Goal: Information Seeking & Learning: Learn about a topic

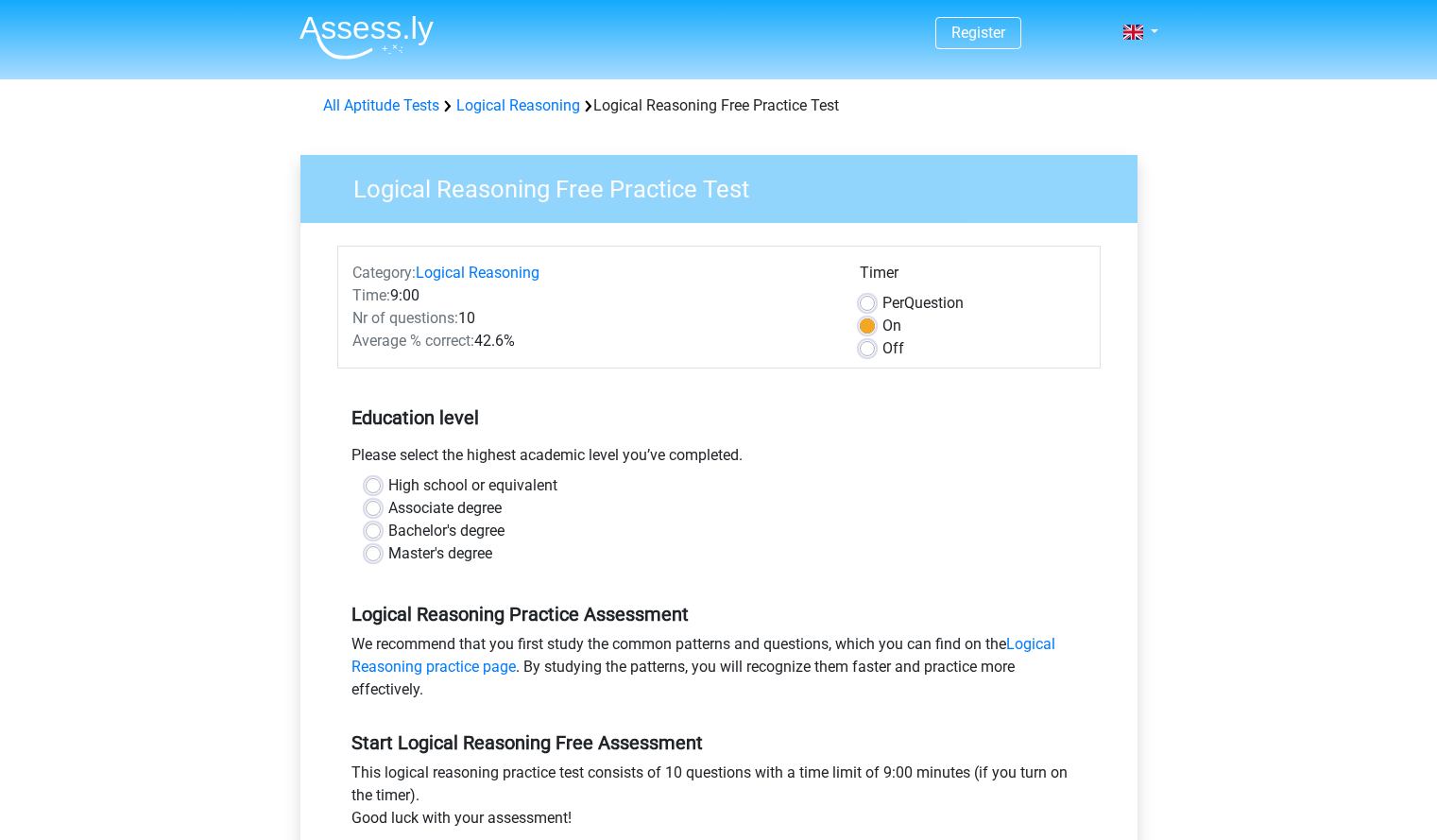
click at [388, 482] on label "High school or equivalent" at bounding box center [472, 485] width 170 height 23
click at [372, 482] on input "High school or equivalent" at bounding box center [372, 483] width 15 height 19
radio input "true"
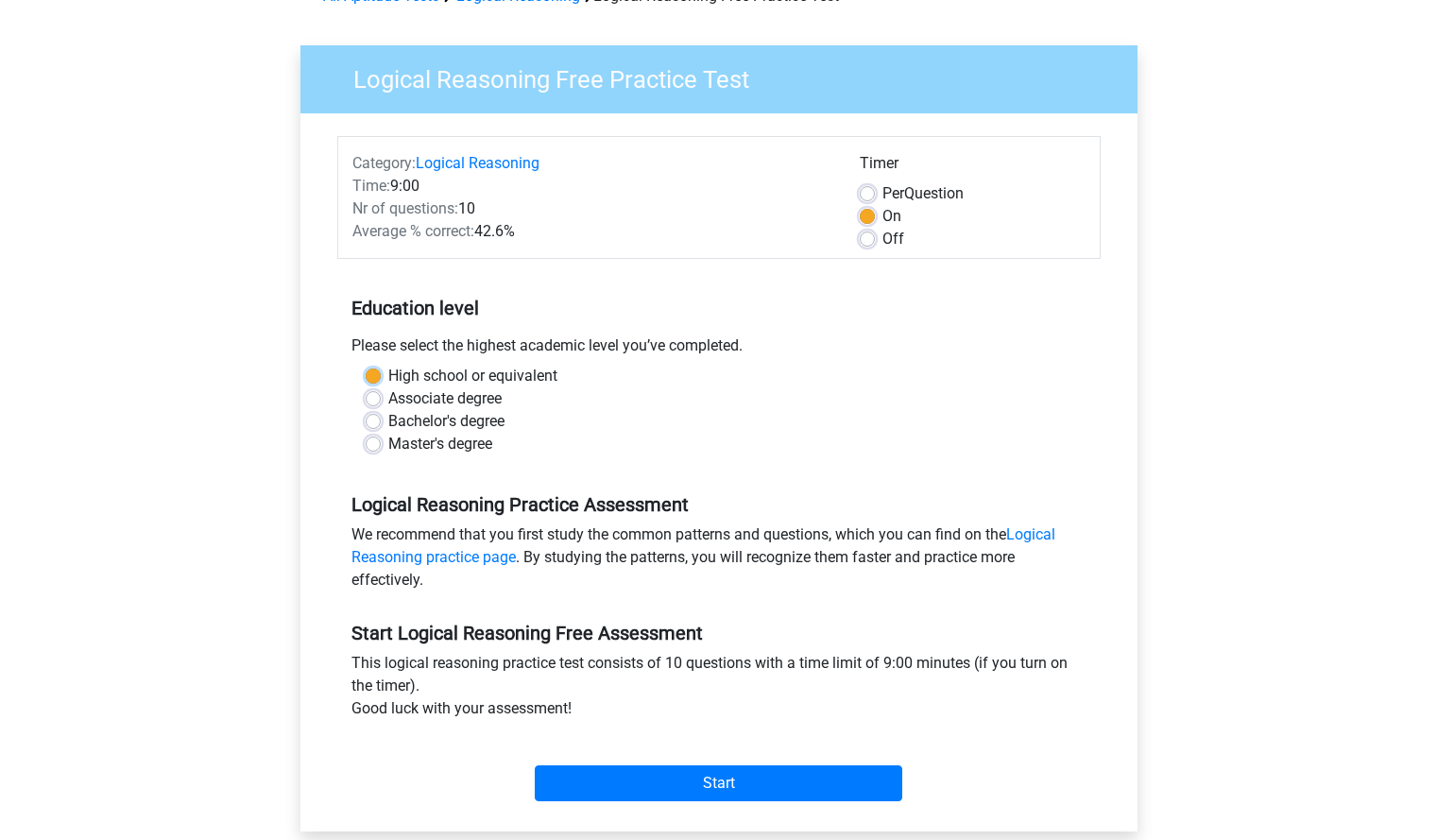
scroll to position [109, 0]
click at [668, 781] on input "Start" at bounding box center [718, 784] width 368 height 36
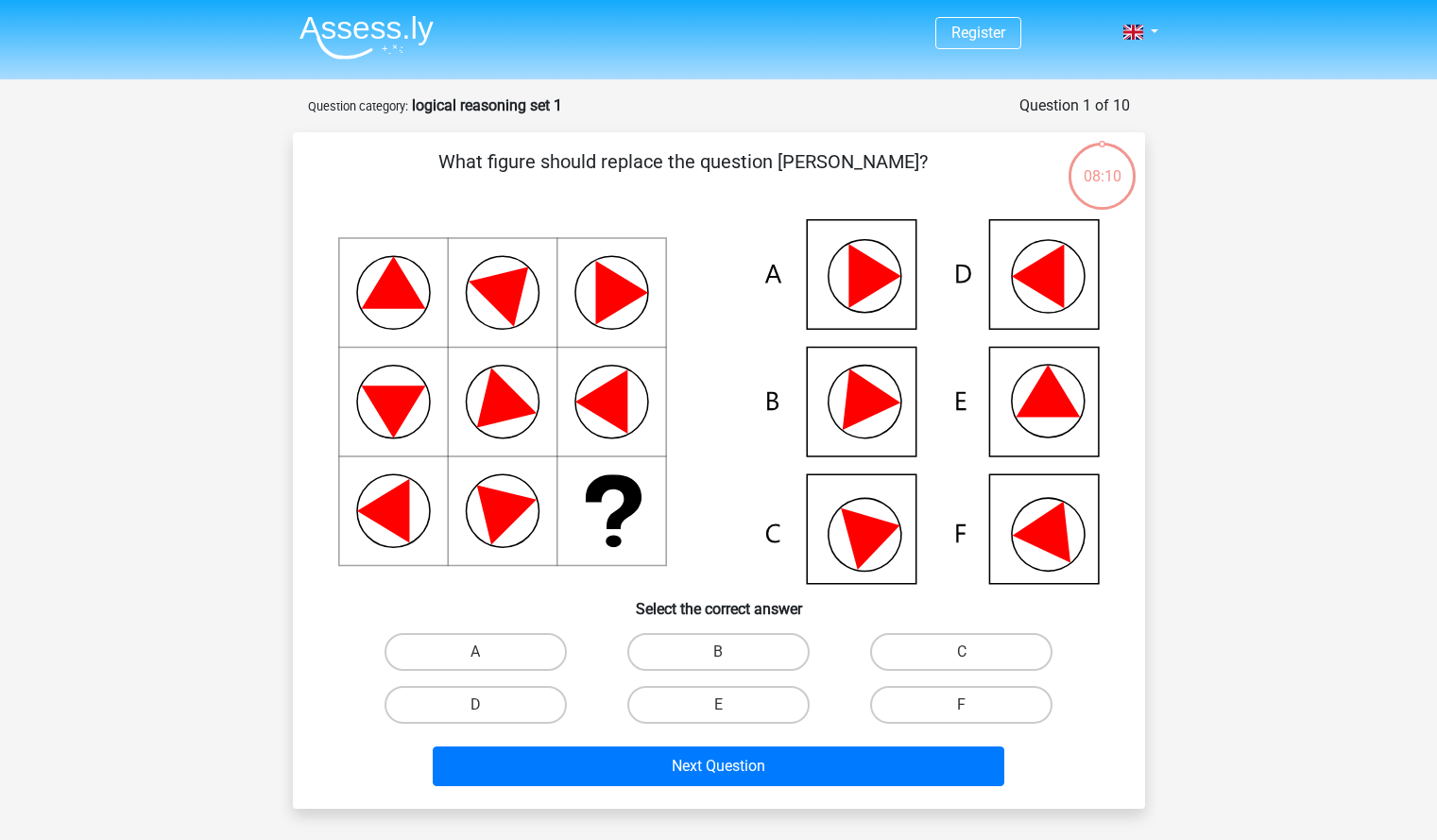
click at [1058, 408] on icon at bounding box center [1048, 390] width 65 height 52
click at [722, 710] on input "E" at bounding box center [724, 711] width 13 height 13
radio input "true"
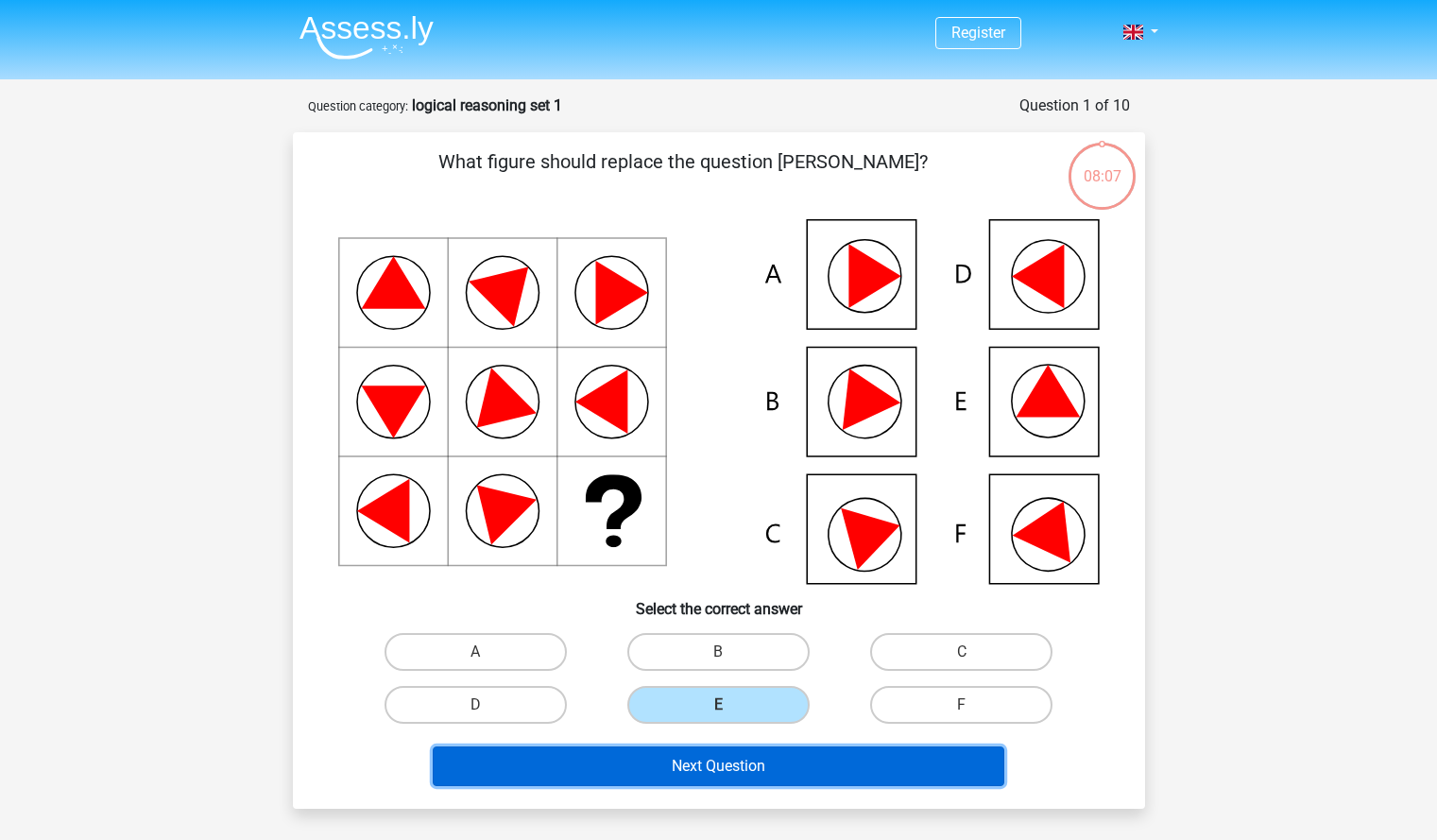
click at [739, 763] on button "Next Question" at bounding box center [718, 766] width 571 height 39
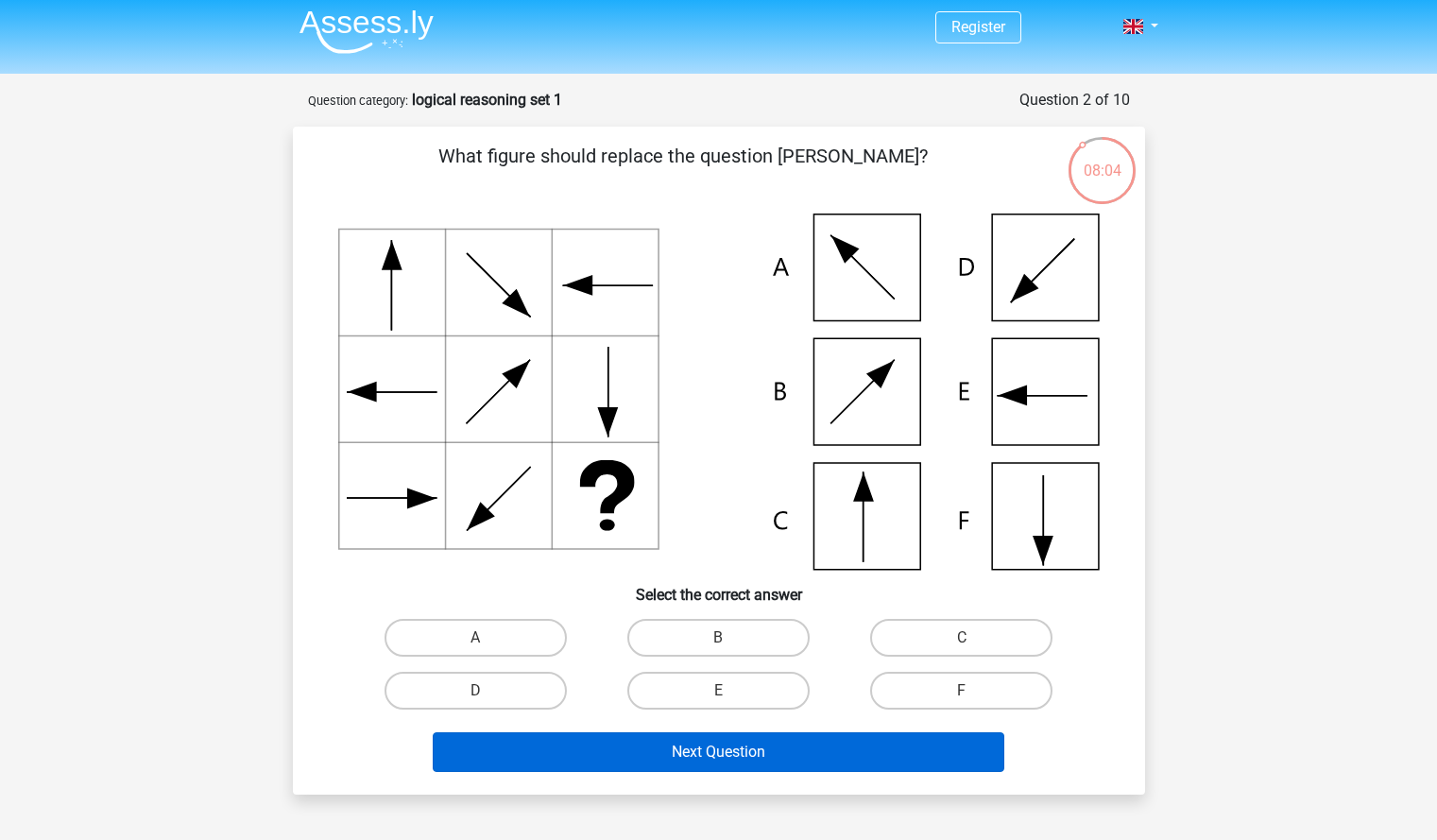
scroll to position [3, 0]
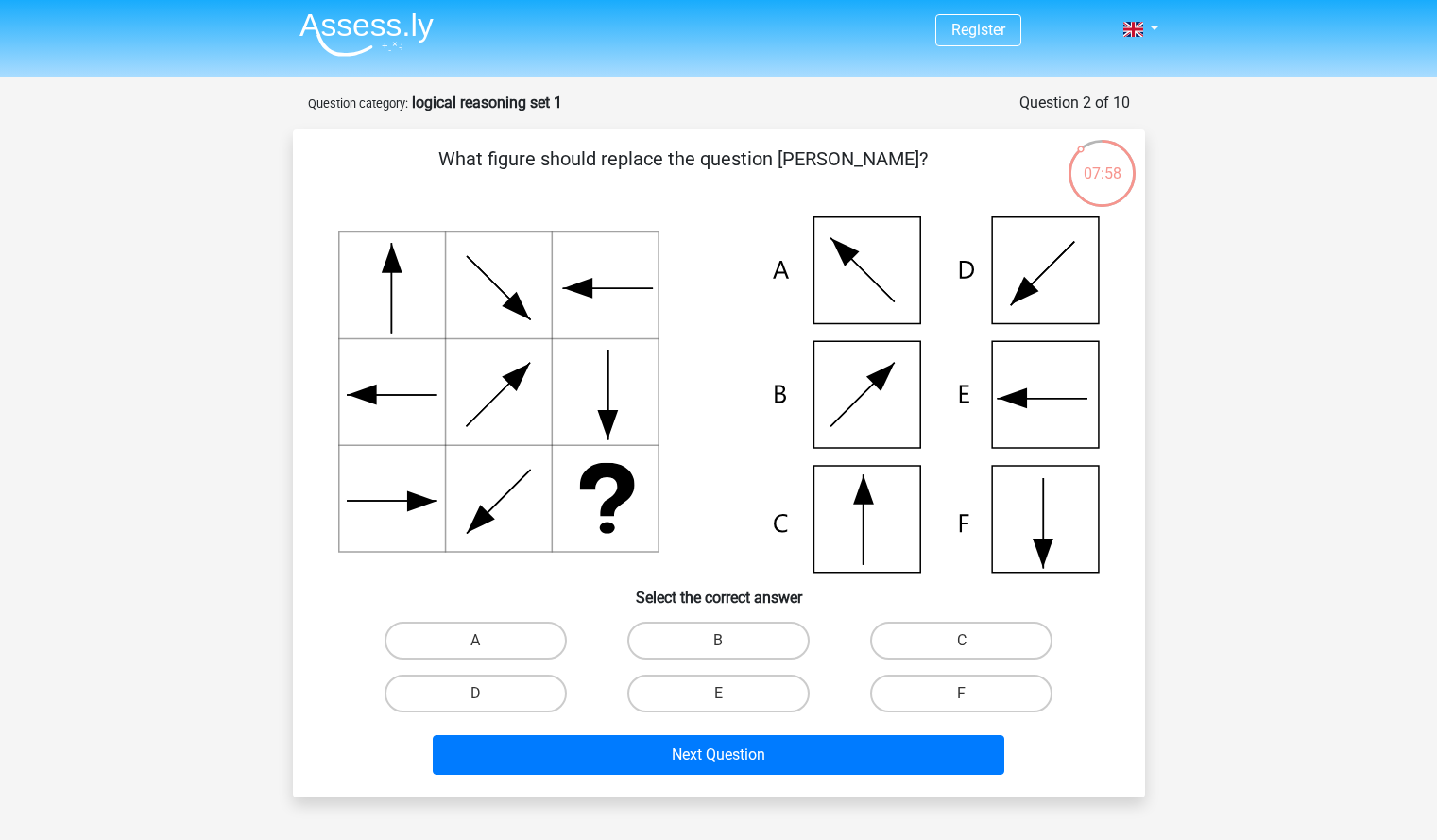
click at [43, 205] on div "Register Nederlands English" at bounding box center [718, 669] width 1437 height 1345
click at [940, 637] on label "C" at bounding box center [962, 640] width 182 height 38
click at [962, 641] on input "C" at bounding box center [967, 647] width 13 height 13
radio input "true"
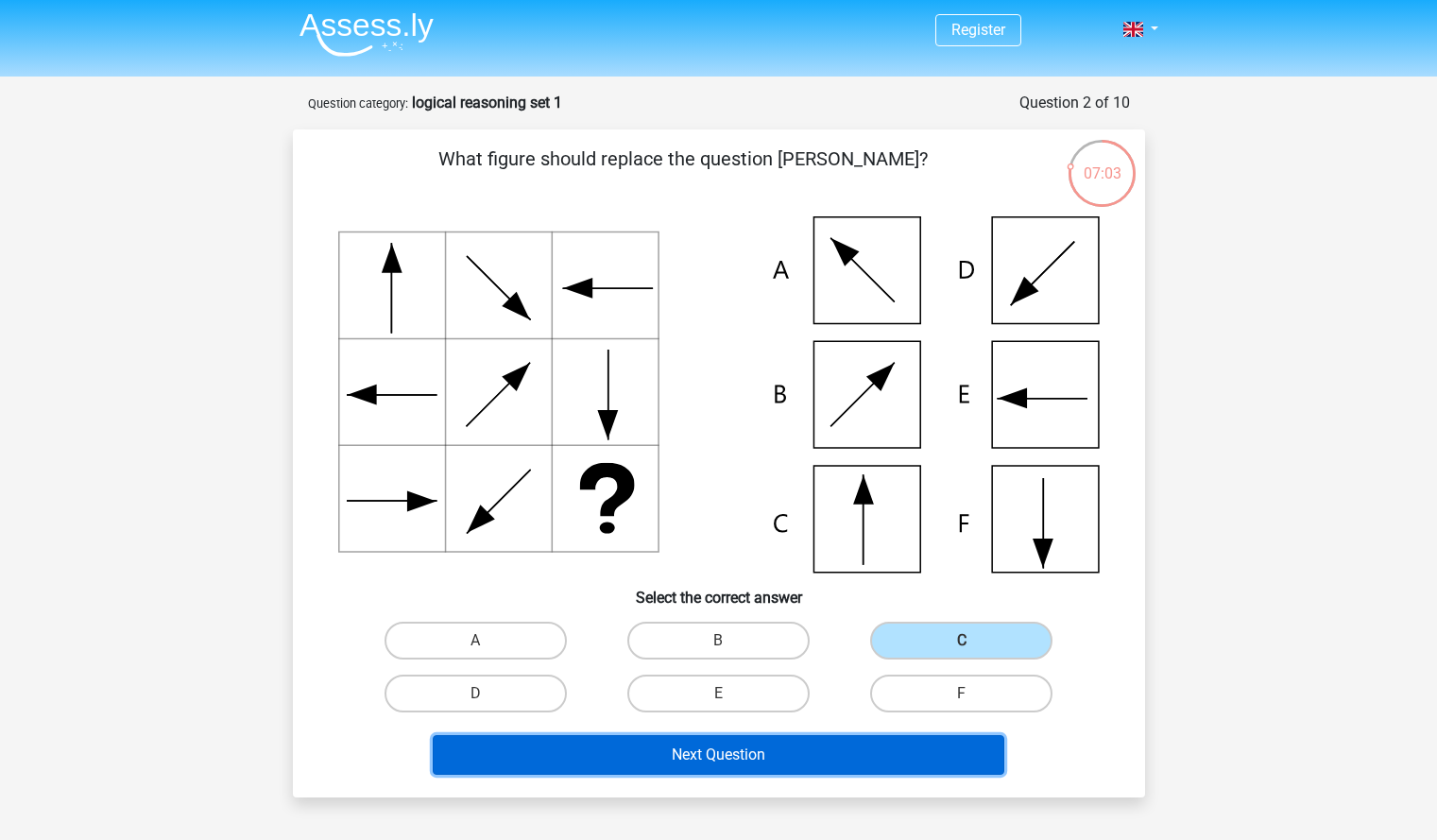
click at [775, 750] on button "Next Question" at bounding box center [718, 755] width 571 height 39
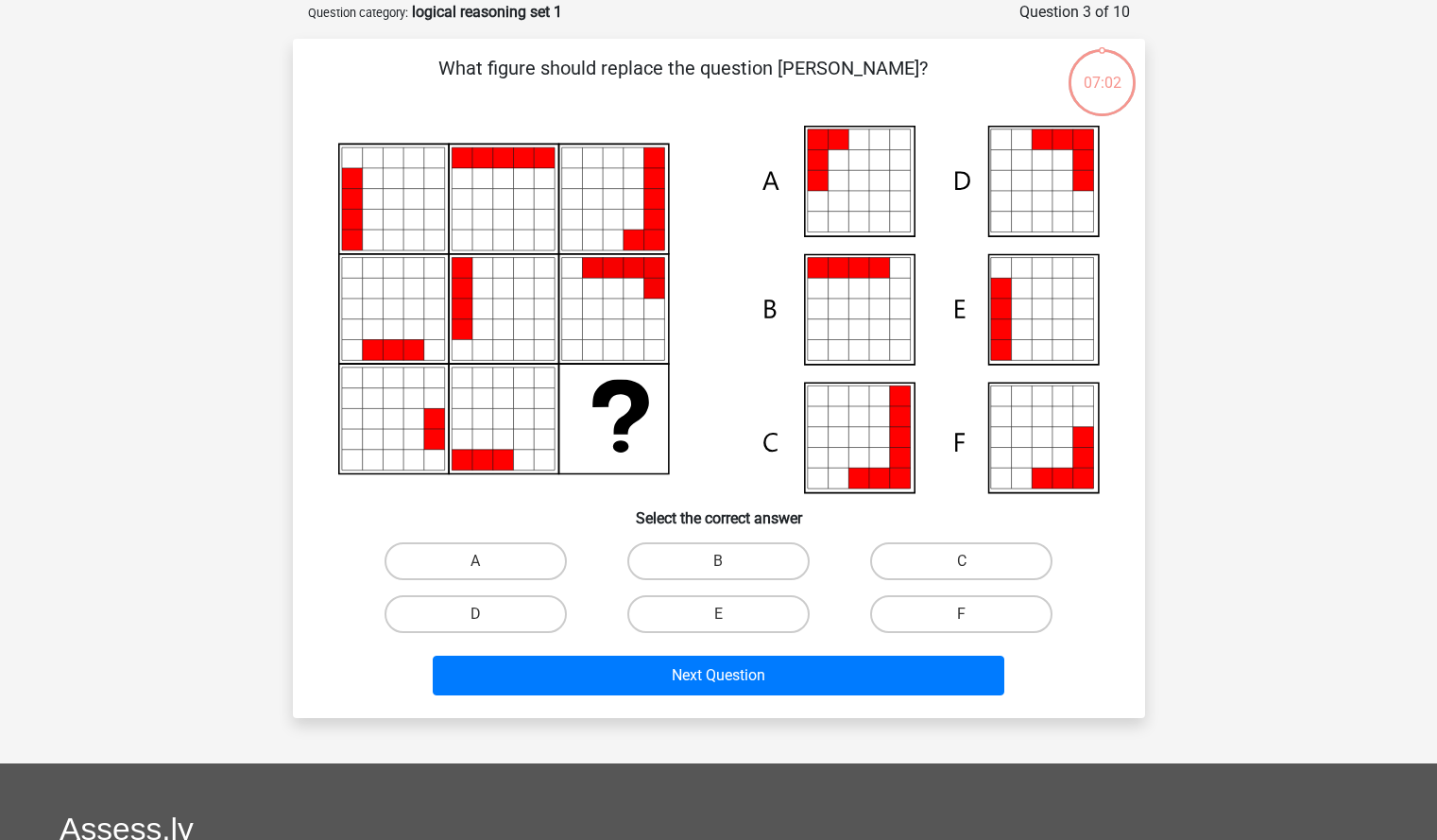
scroll to position [94, 0]
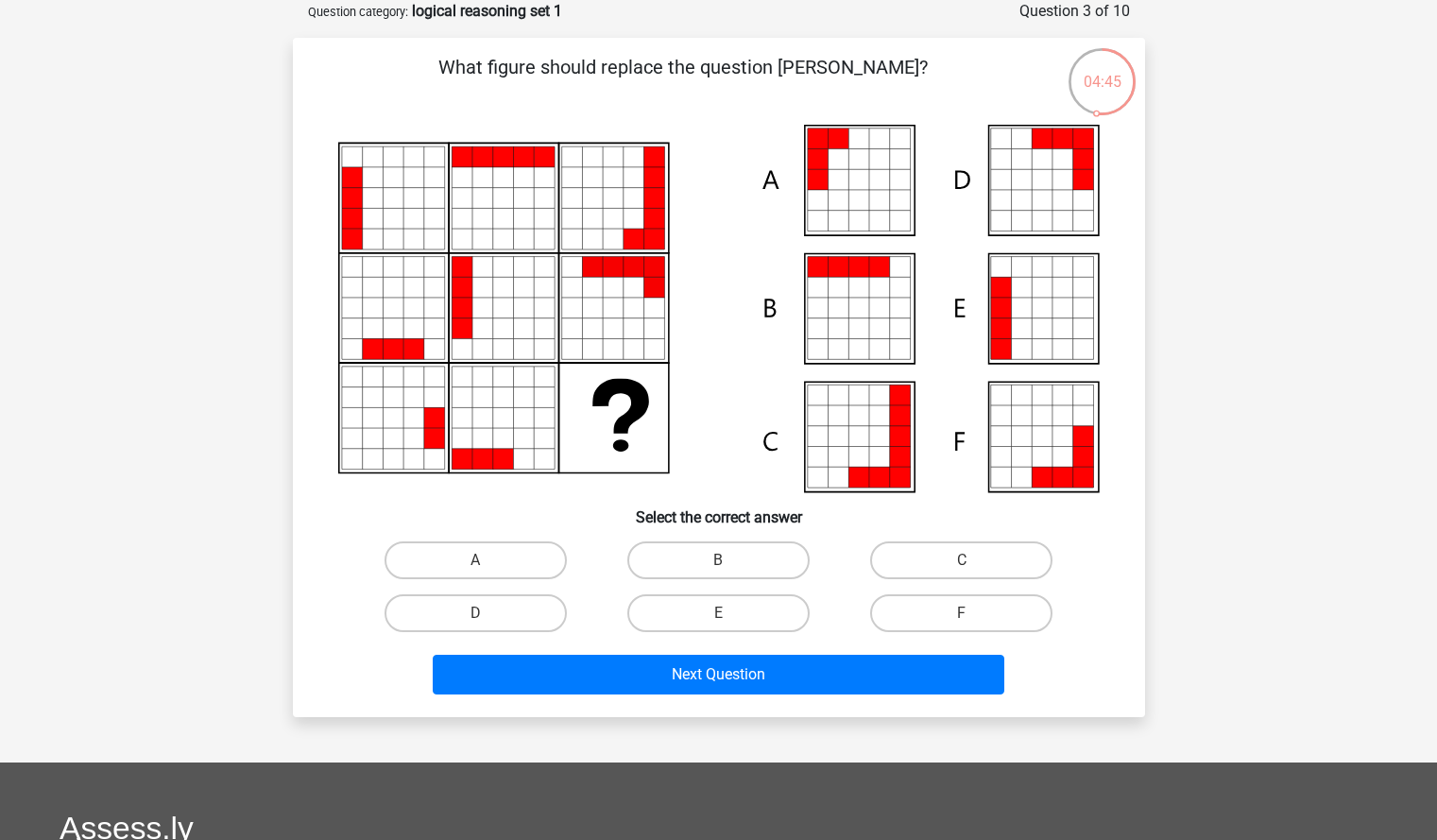
click at [973, 621] on input "F" at bounding box center [967, 619] width 13 height 13
radio input "true"
click at [514, 557] on label "A" at bounding box center [475, 560] width 182 height 38
click at [487, 561] on input "A" at bounding box center [481, 567] width 13 height 13
radio input "true"
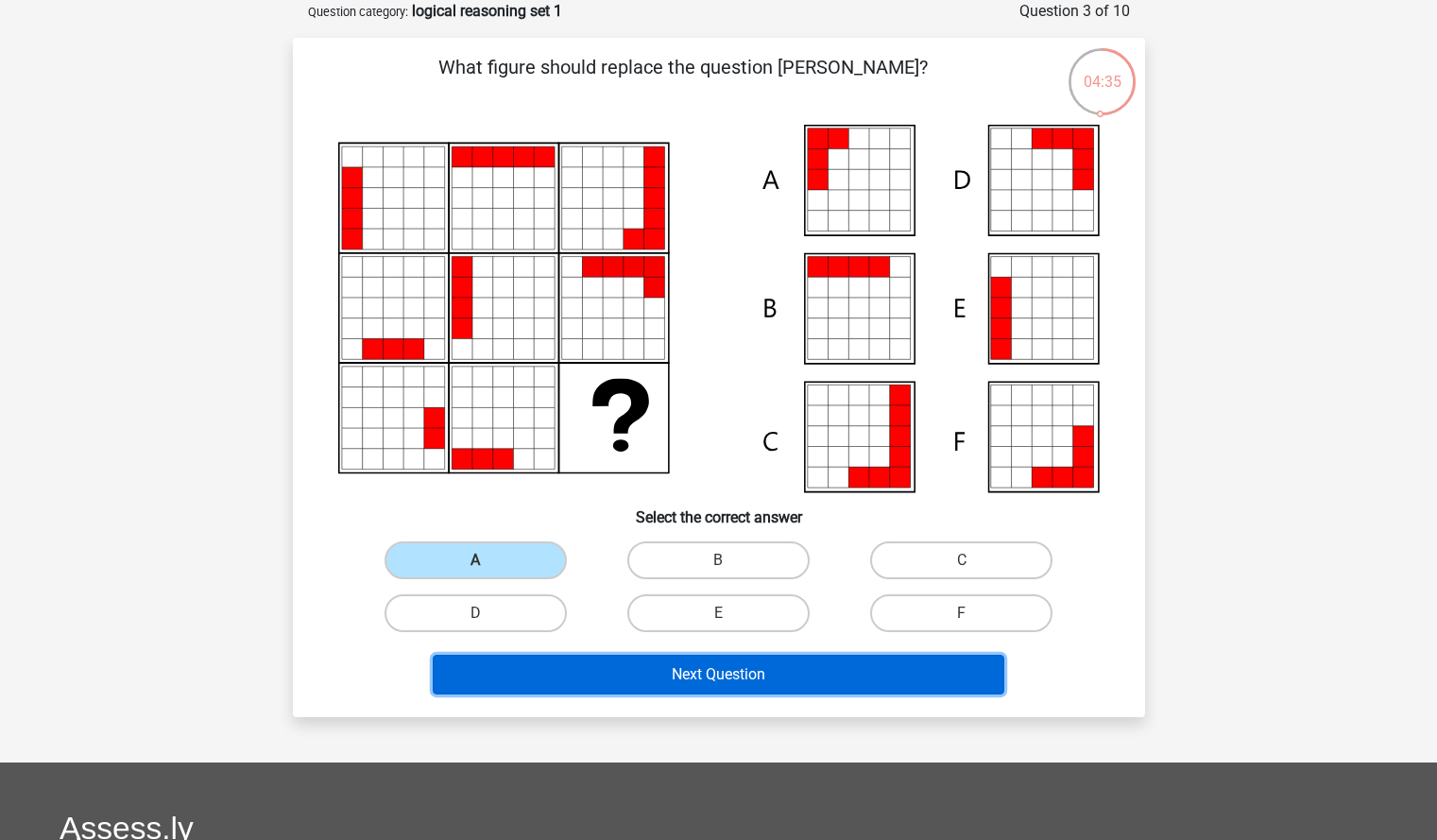
click at [722, 672] on button "Next Question" at bounding box center [718, 674] width 571 height 39
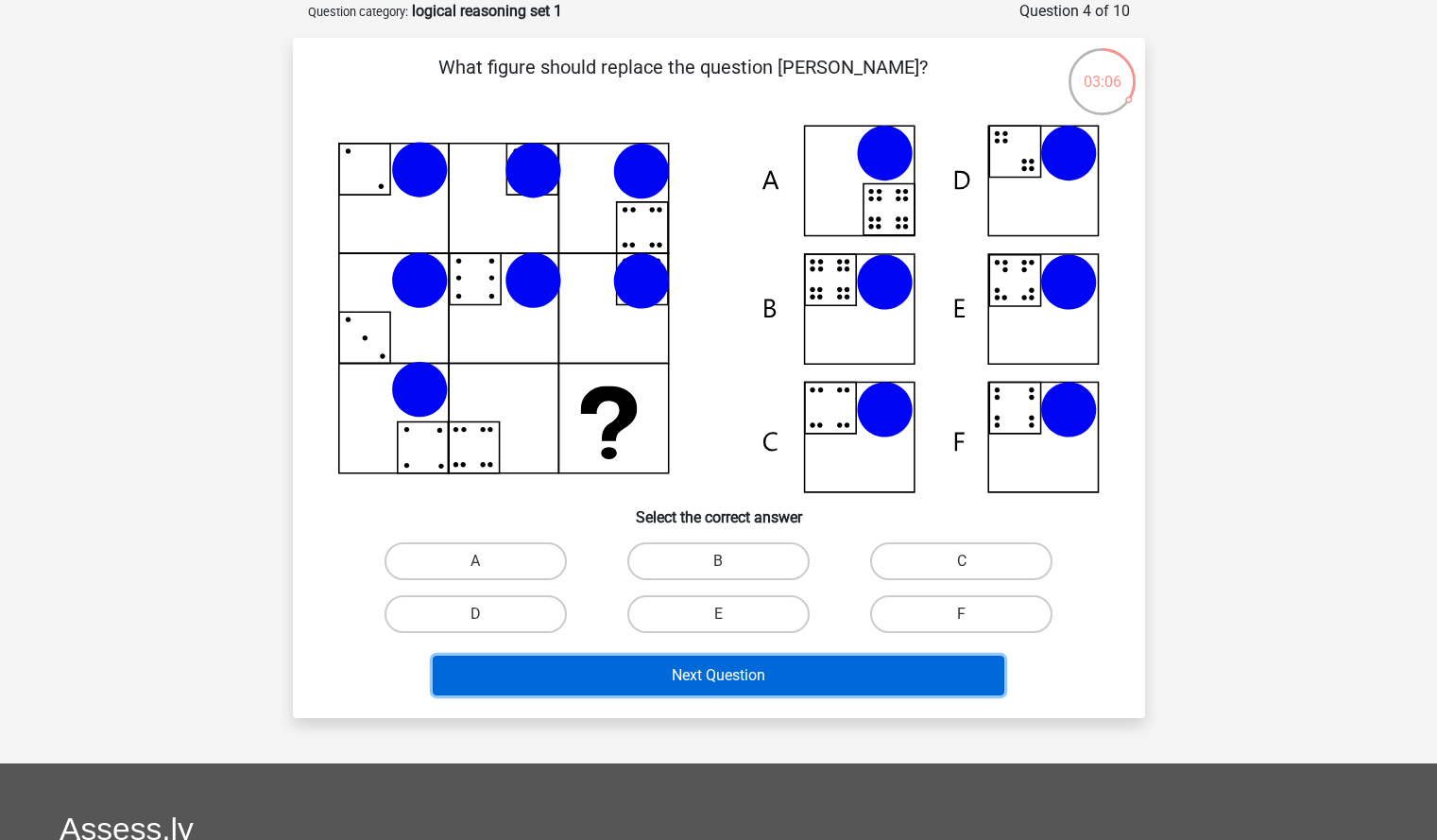
click at [753, 682] on button "Next Question" at bounding box center [718, 675] width 571 height 39
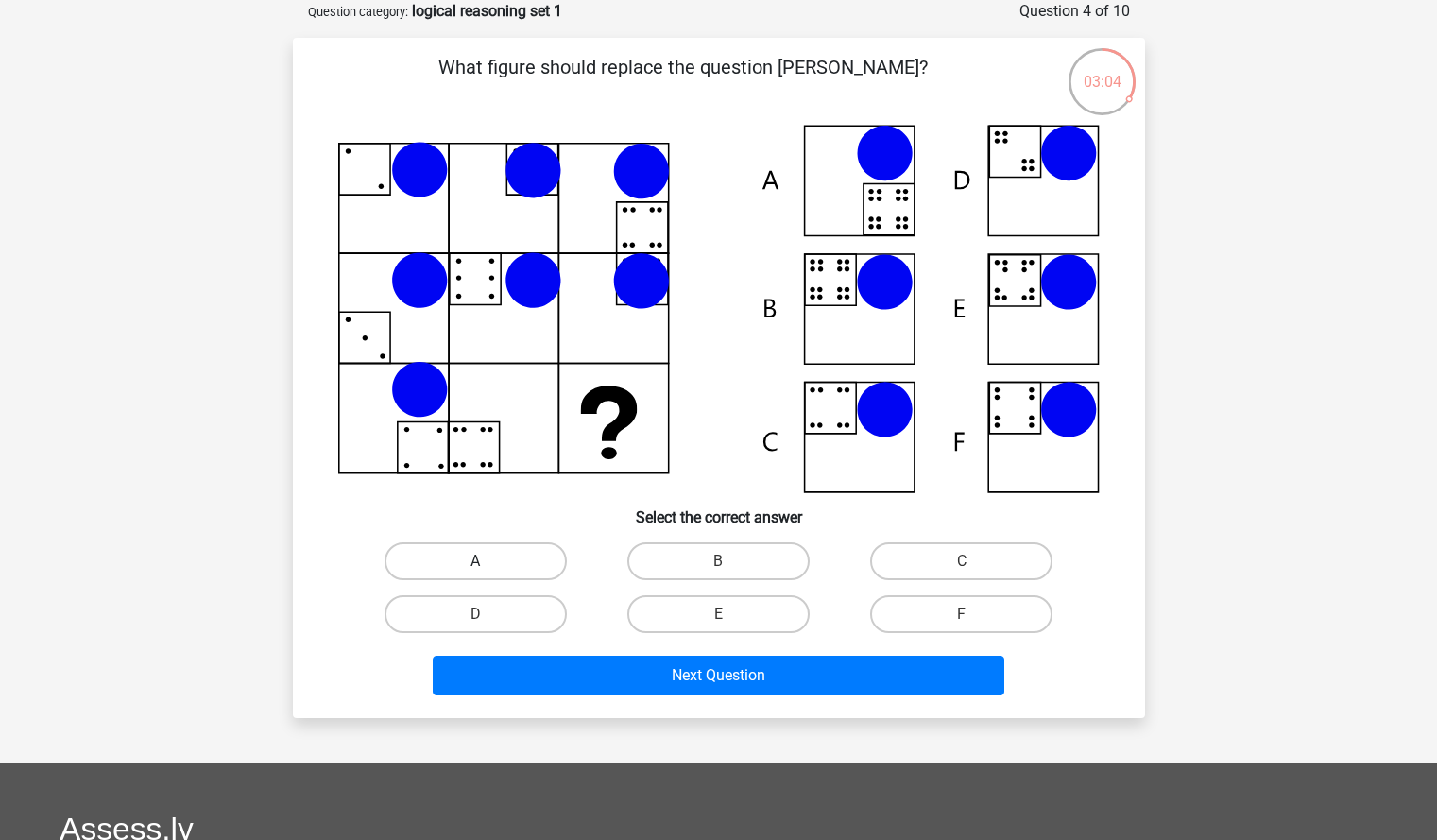
click at [540, 564] on label "A" at bounding box center [475, 561] width 182 height 38
click at [487, 564] on input "A" at bounding box center [481, 568] width 13 height 13
radio input "true"
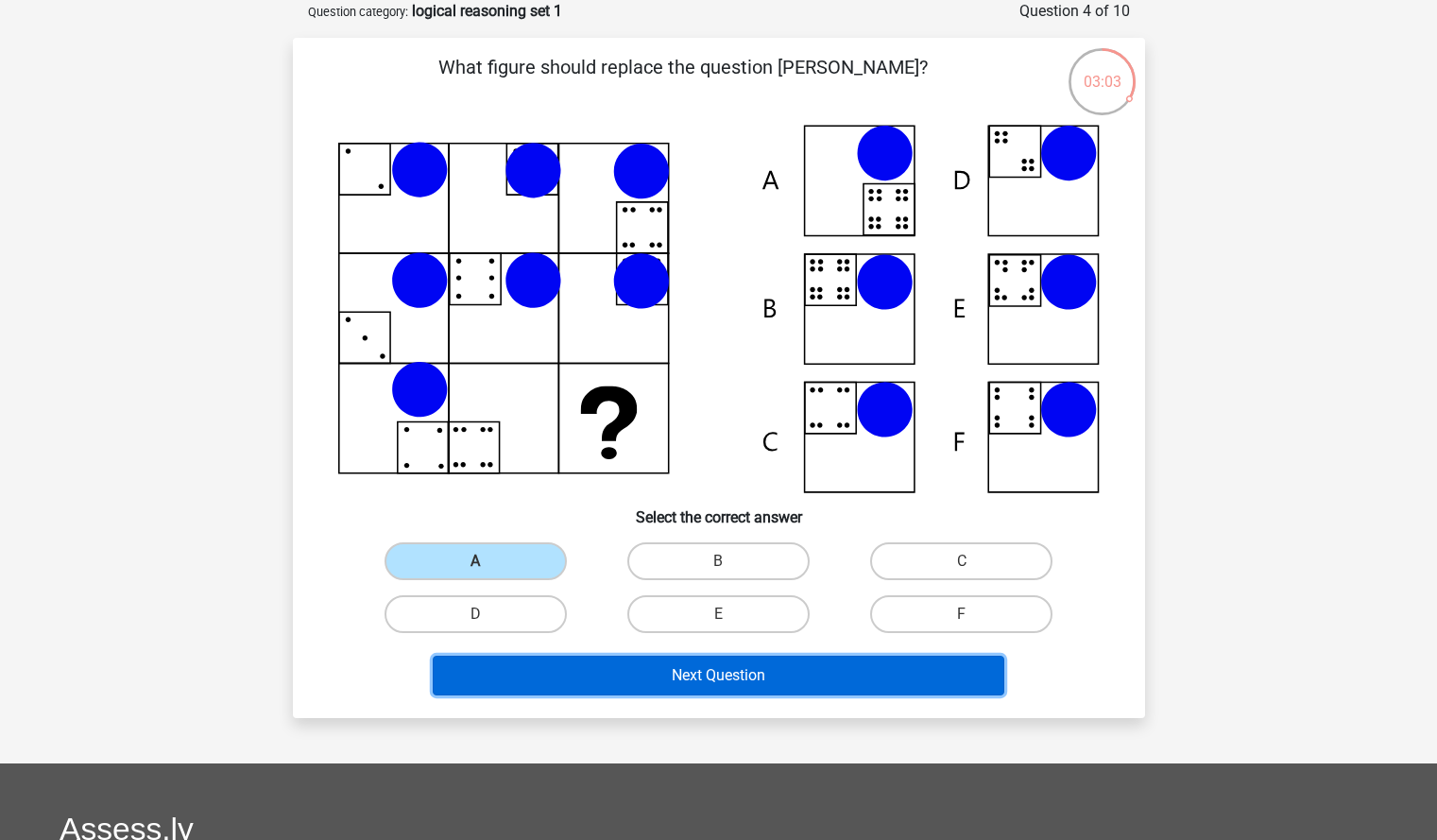
click at [679, 683] on button "Next Question" at bounding box center [718, 675] width 571 height 39
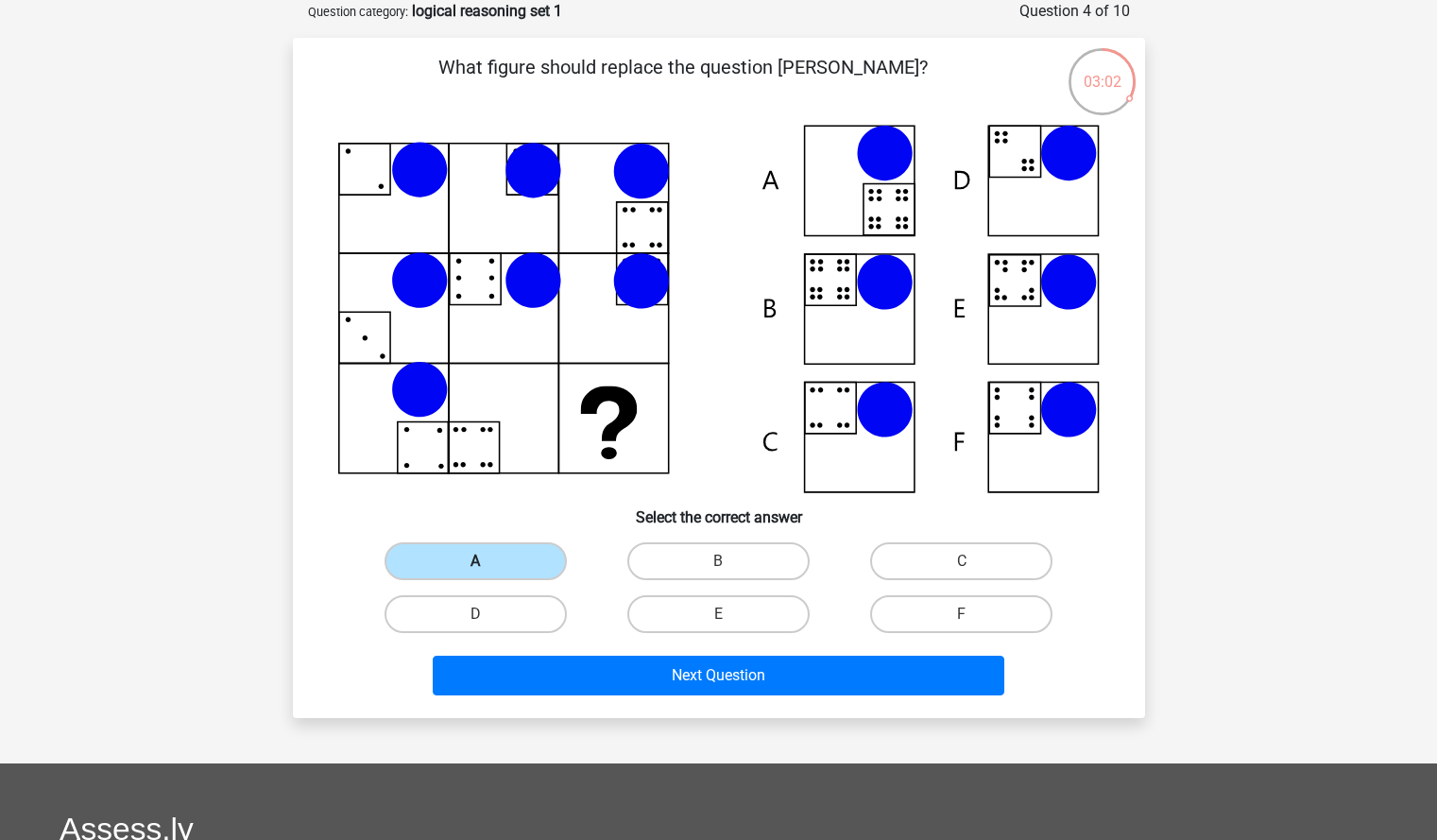
click at [532, 562] on label "A" at bounding box center [475, 561] width 182 height 38
click at [487, 562] on input "A" at bounding box center [481, 568] width 13 height 13
click at [836, 450] on icon at bounding box center [718, 309] width 762 height 369
click at [917, 567] on label "C" at bounding box center [962, 561] width 182 height 38
click at [962, 567] on input "C" at bounding box center [967, 568] width 13 height 13
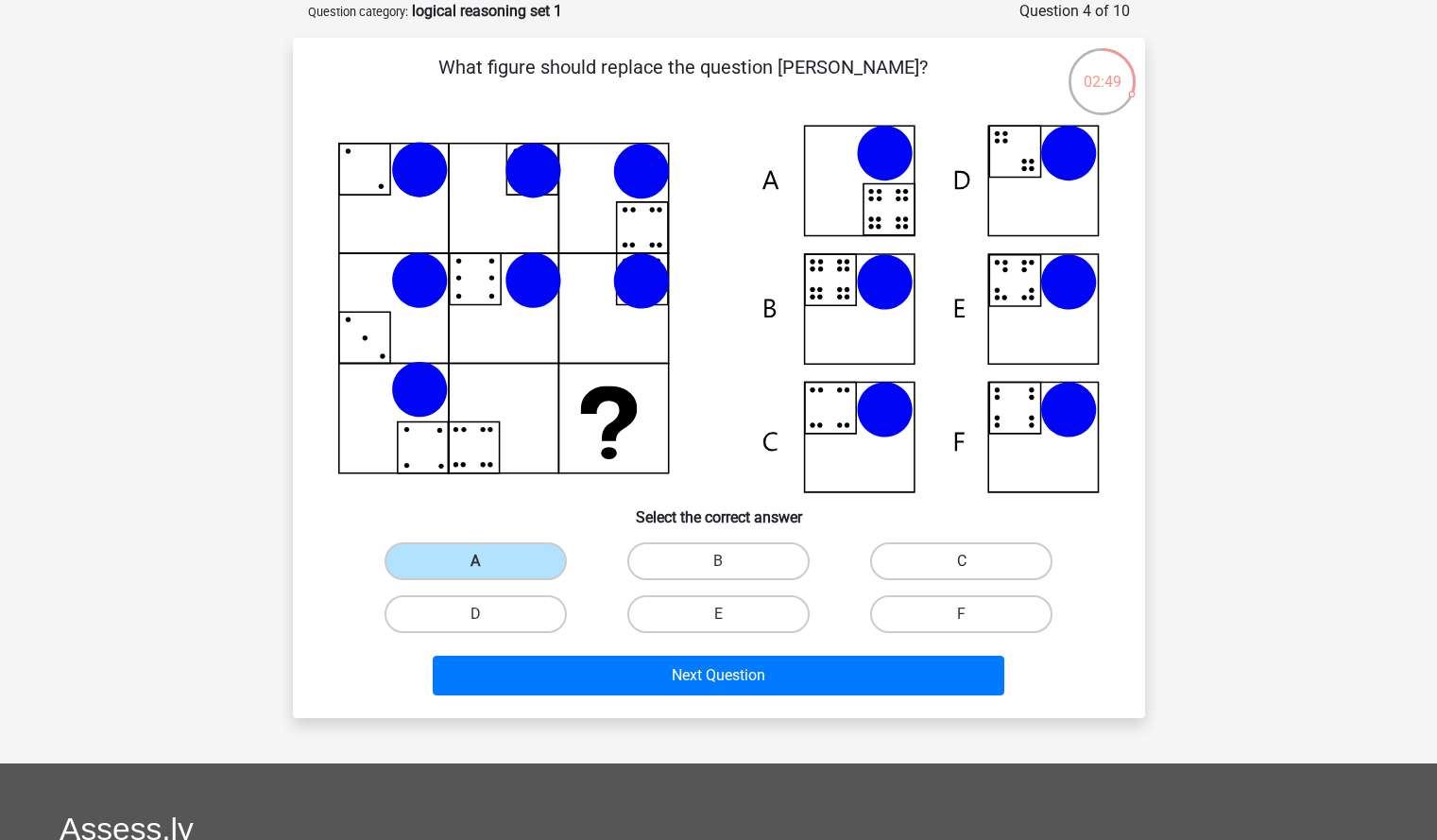
radio input "true"
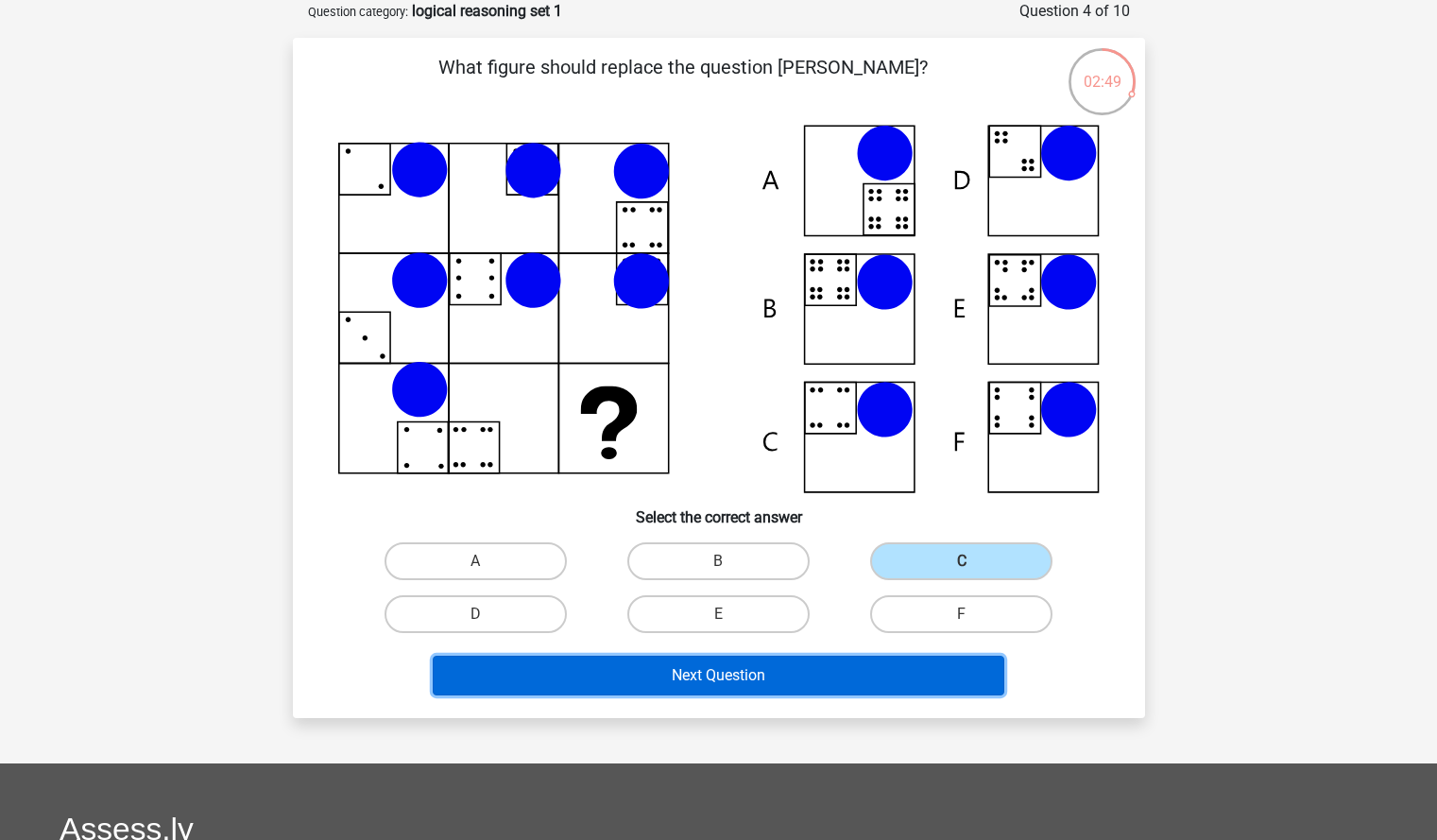
click at [823, 669] on button "Next Question" at bounding box center [718, 675] width 571 height 39
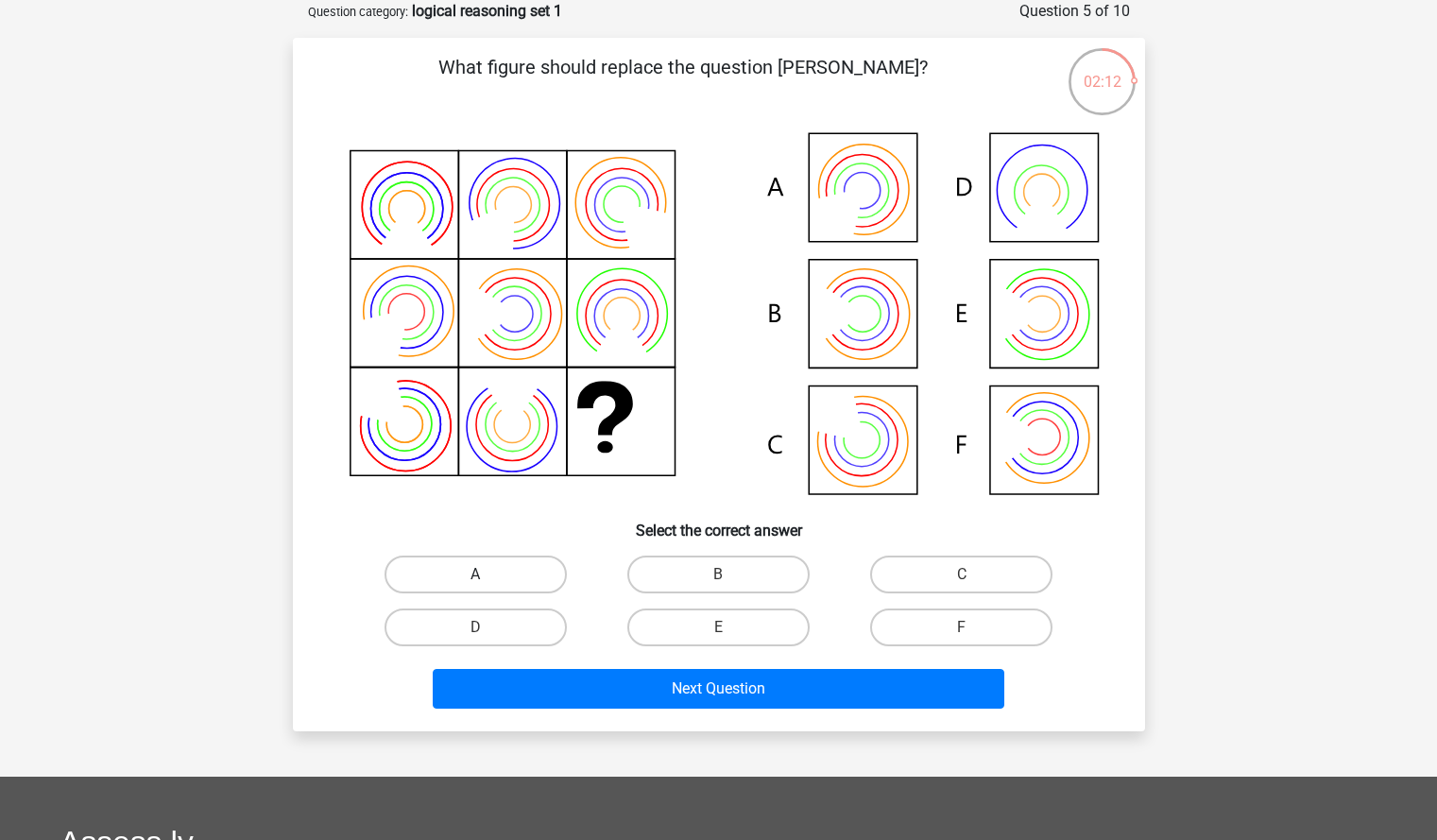
click at [521, 574] on label "A" at bounding box center [475, 574] width 182 height 38
click at [487, 574] on input "A" at bounding box center [481, 580] width 13 height 13
radio input "true"
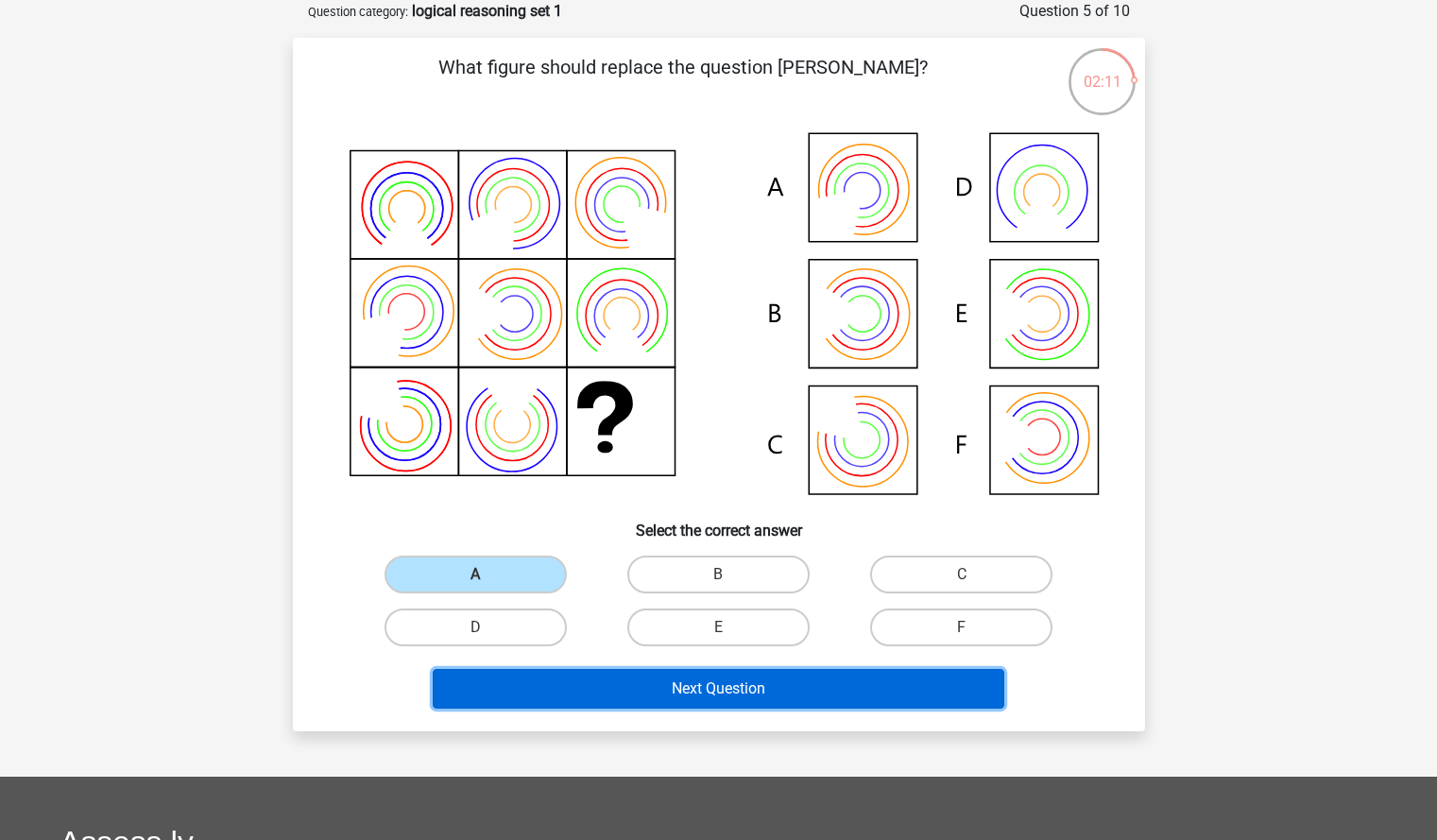
click at [761, 696] on button "Next Question" at bounding box center [718, 689] width 571 height 39
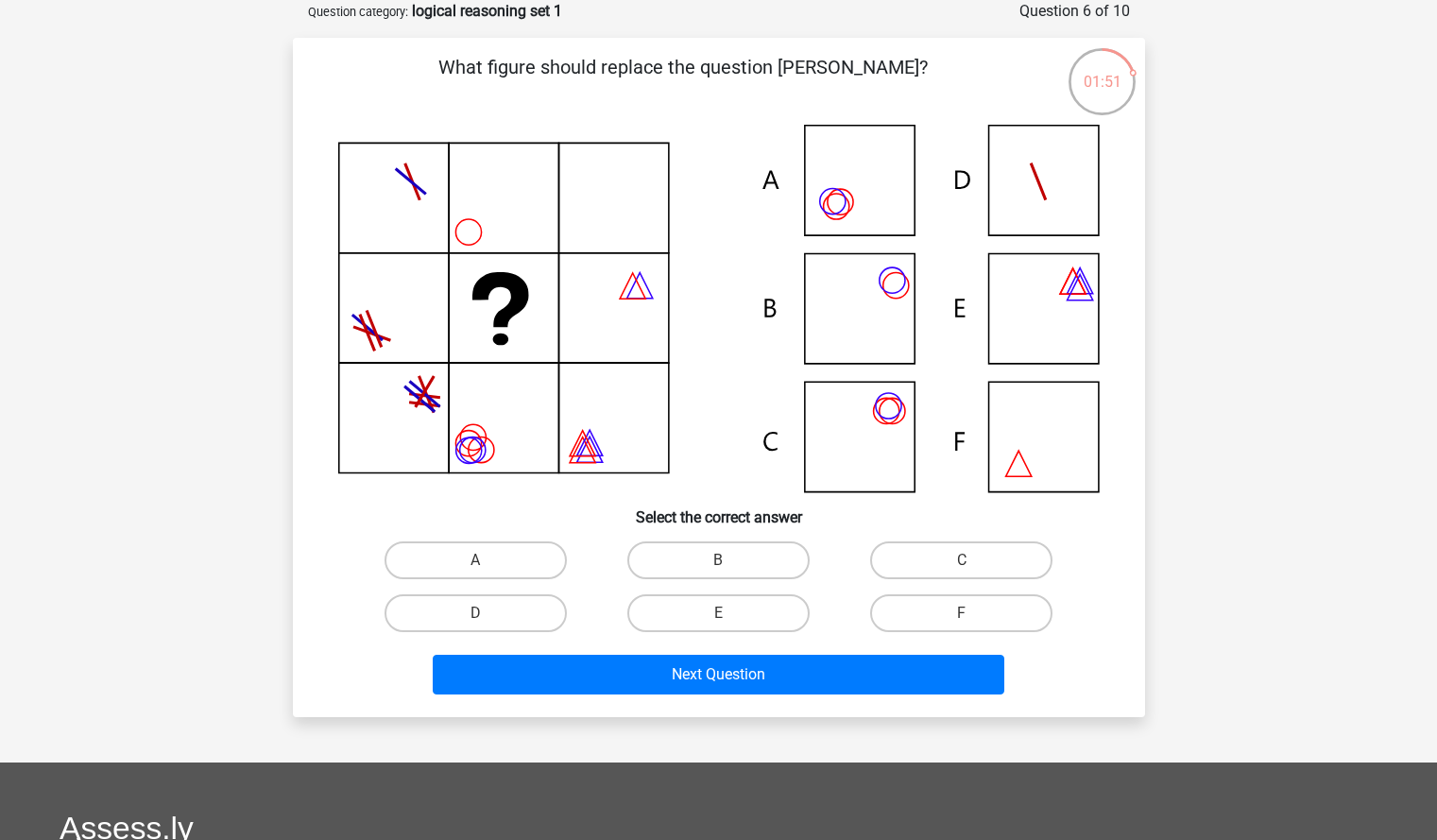
click at [864, 191] on icon at bounding box center [718, 308] width 762 height 368
click at [474, 562] on label "A" at bounding box center [475, 560] width 182 height 38
click at [475, 562] on input "A" at bounding box center [481, 567] width 13 height 13
radio input "true"
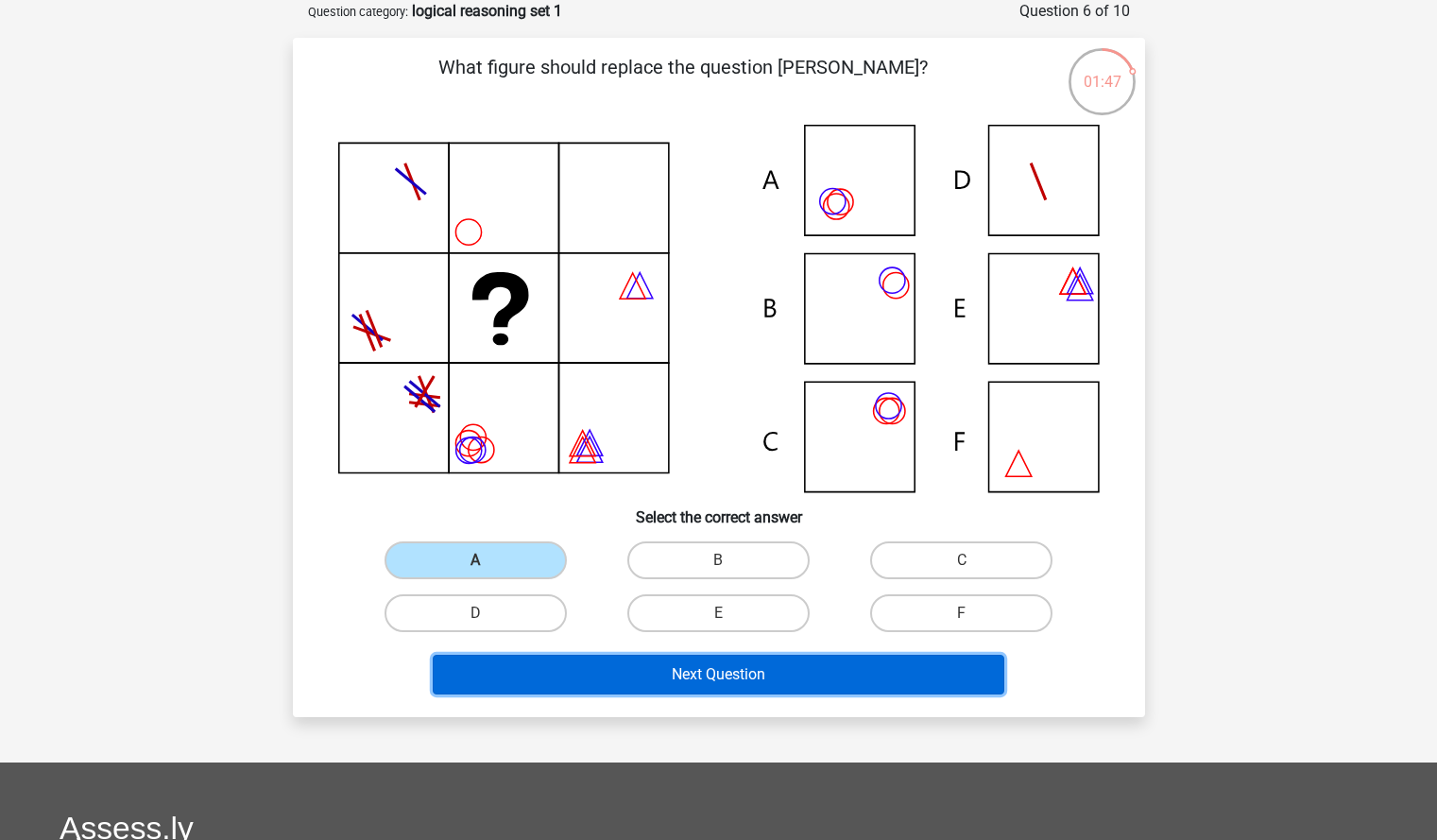
click at [681, 673] on button "Next Question" at bounding box center [718, 674] width 571 height 39
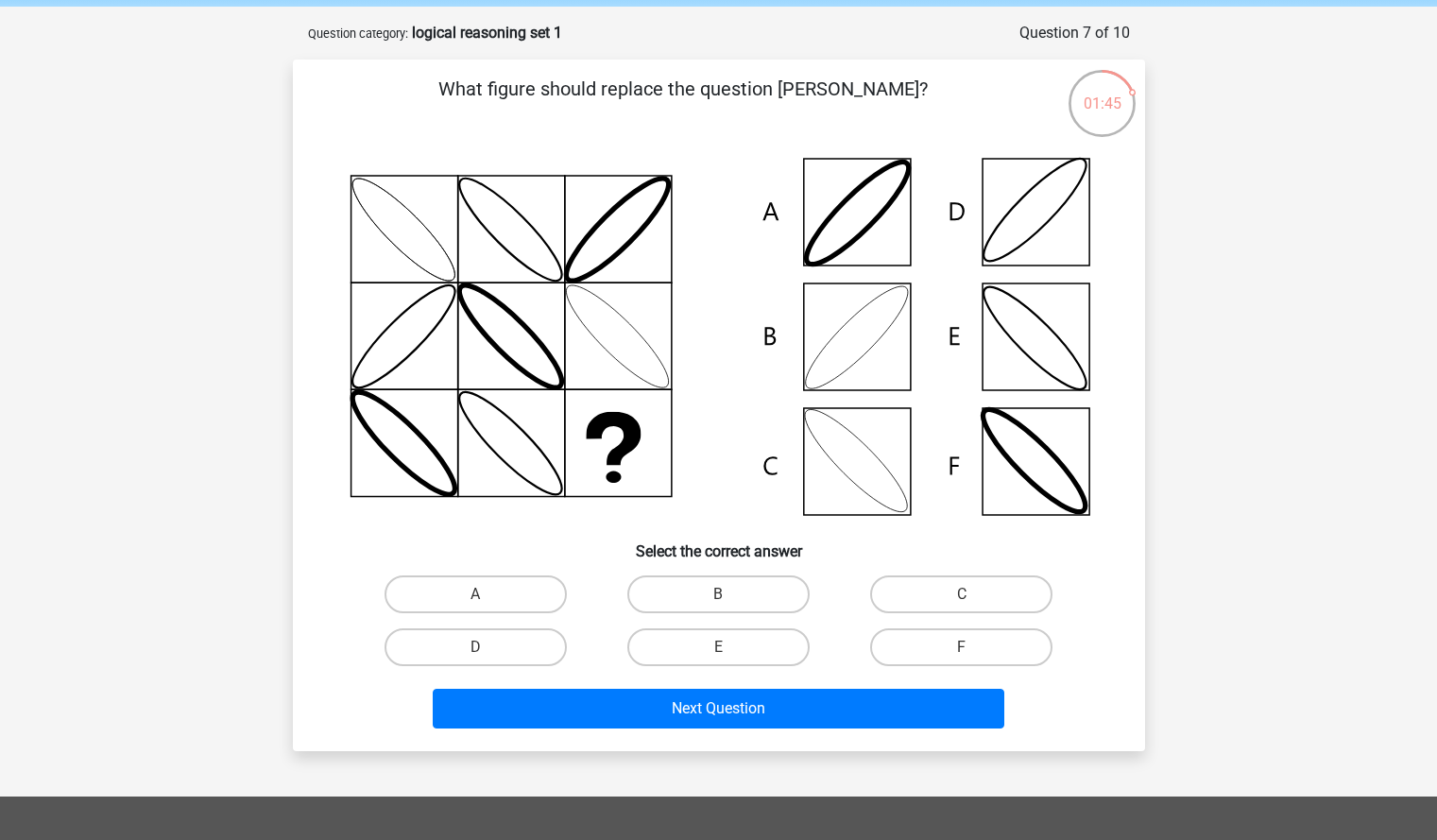
scroll to position [72, 0]
click at [749, 597] on label "B" at bounding box center [718, 595] width 182 height 38
click at [730, 597] on input "B" at bounding box center [724, 601] width 13 height 13
radio input "true"
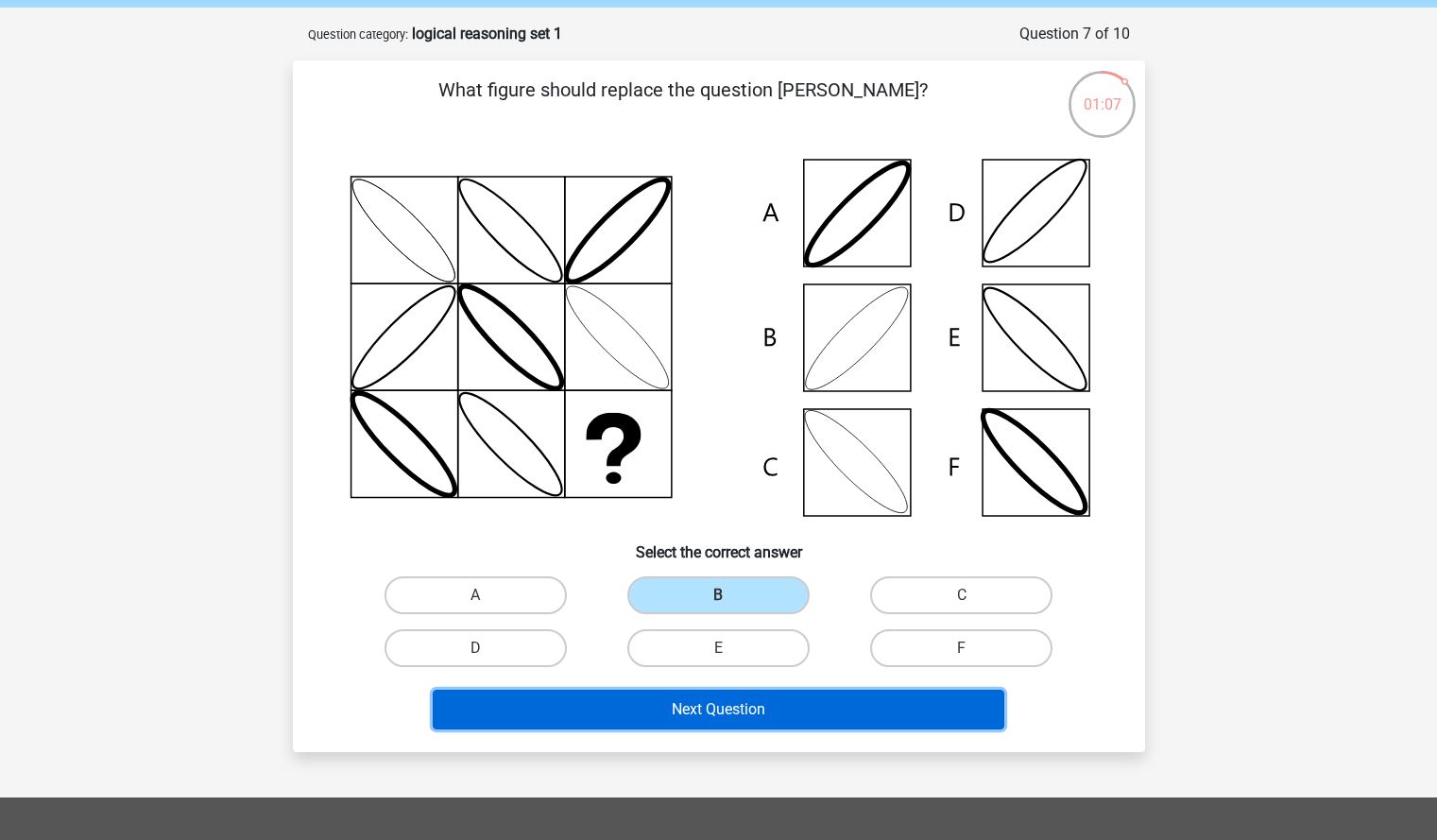
click at [748, 720] on button "Next Question" at bounding box center [718, 710] width 571 height 39
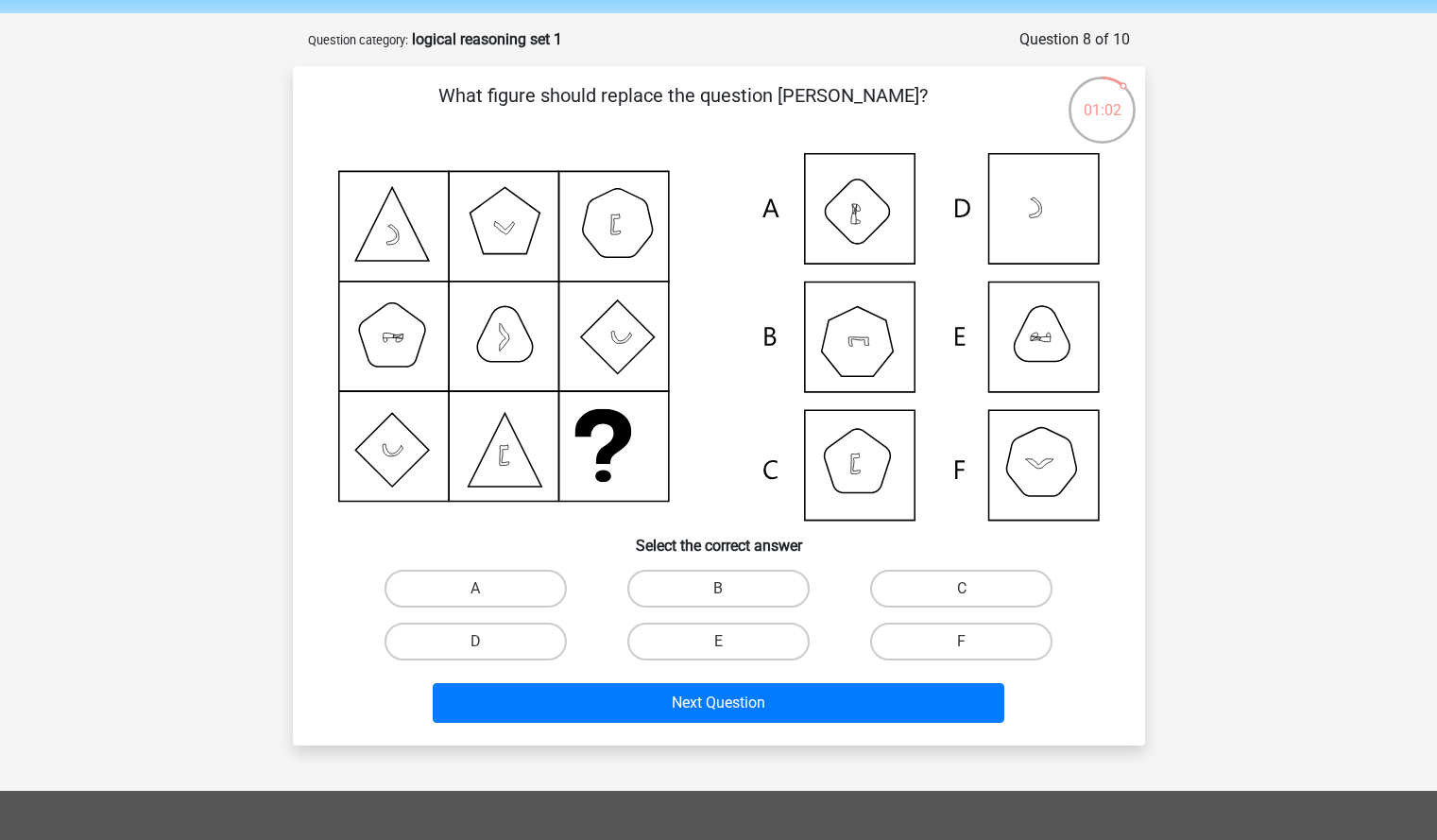
scroll to position [66, 0]
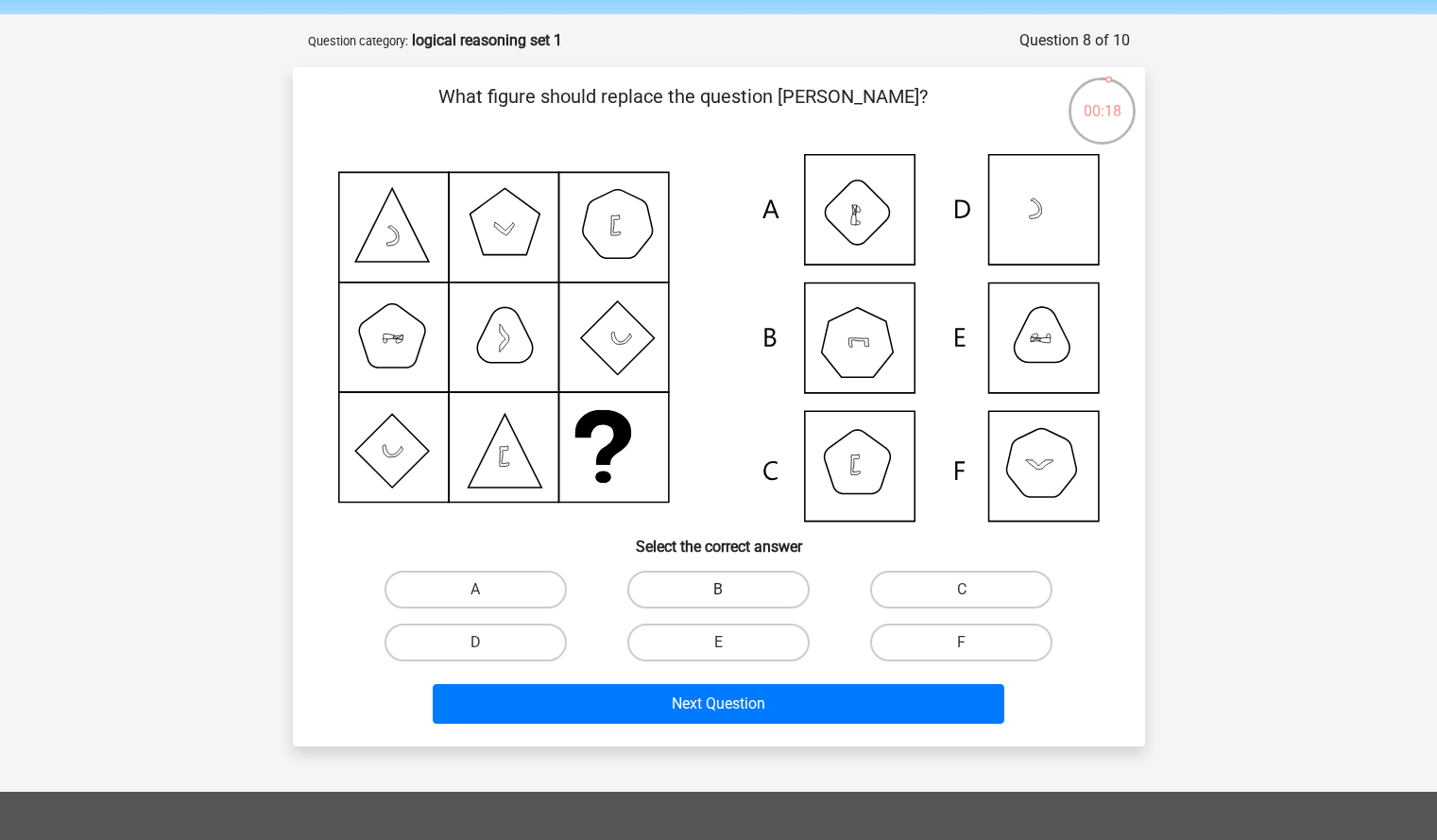
click at [763, 592] on label "B" at bounding box center [718, 589] width 182 height 38
click at [730, 592] on input "B" at bounding box center [724, 596] width 13 height 13
radio input "true"
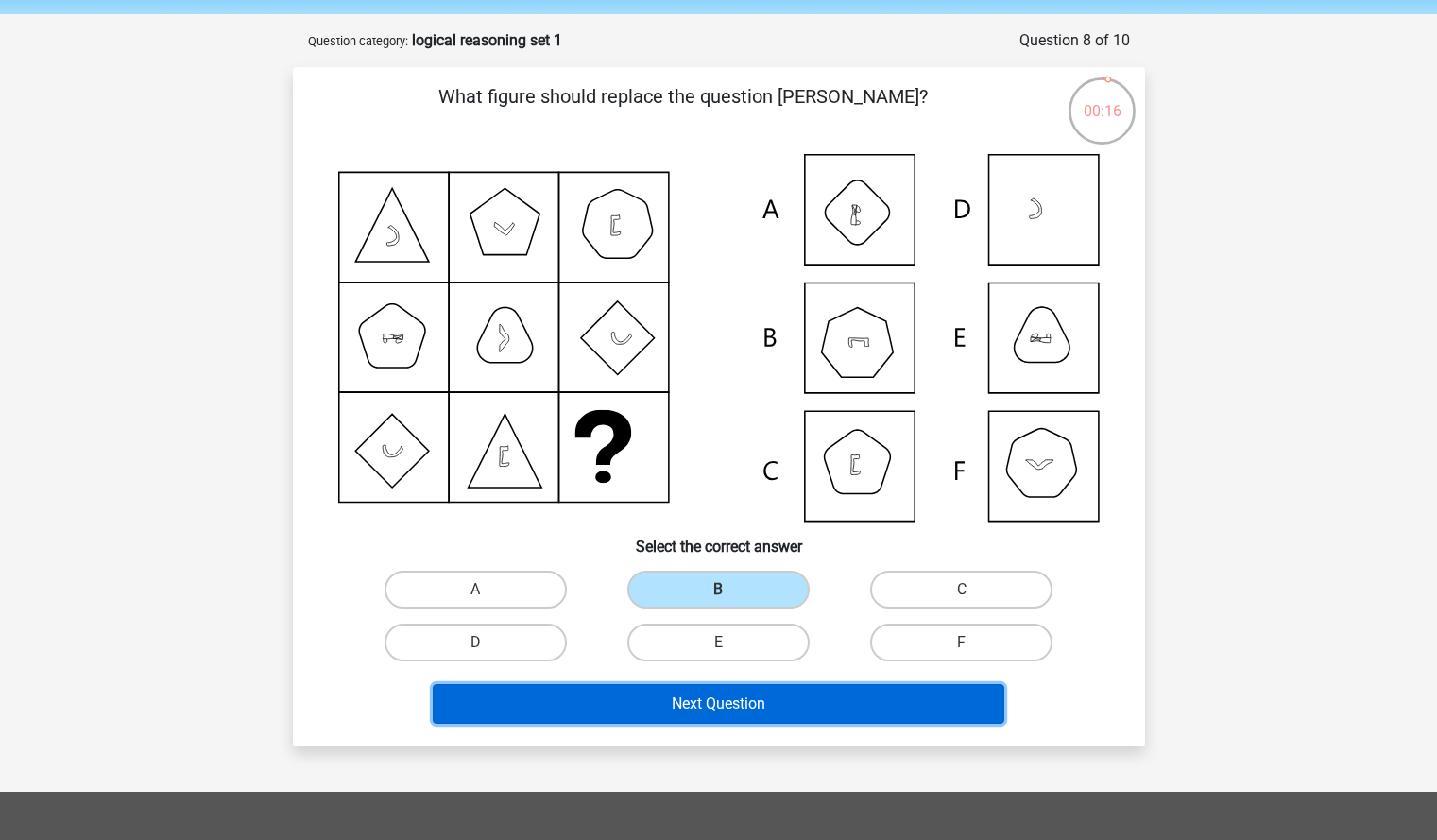
click at [752, 705] on button "Next Question" at bounding box center [718, 704] width 571 height 39
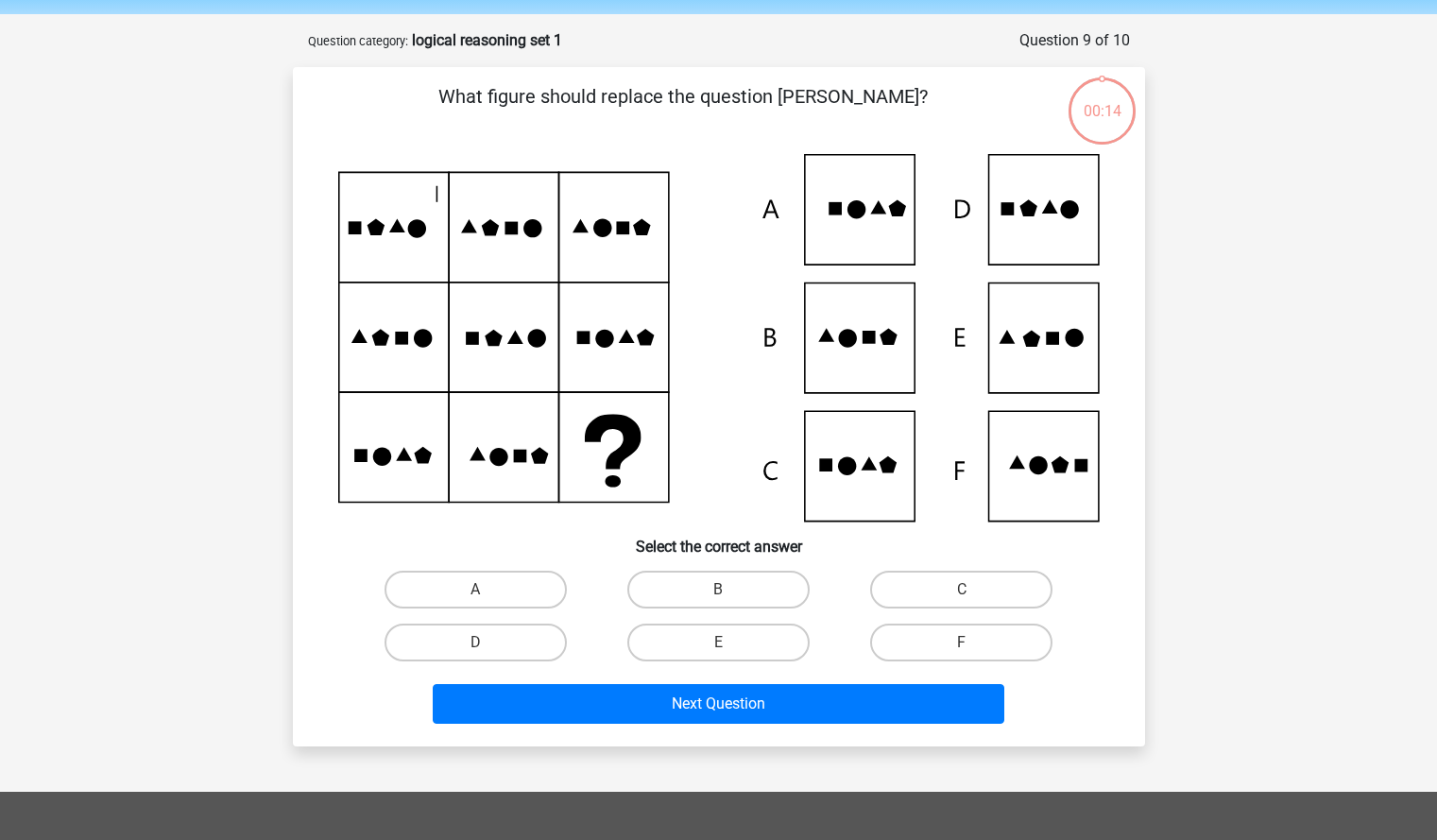
scroll to position [94, 0]
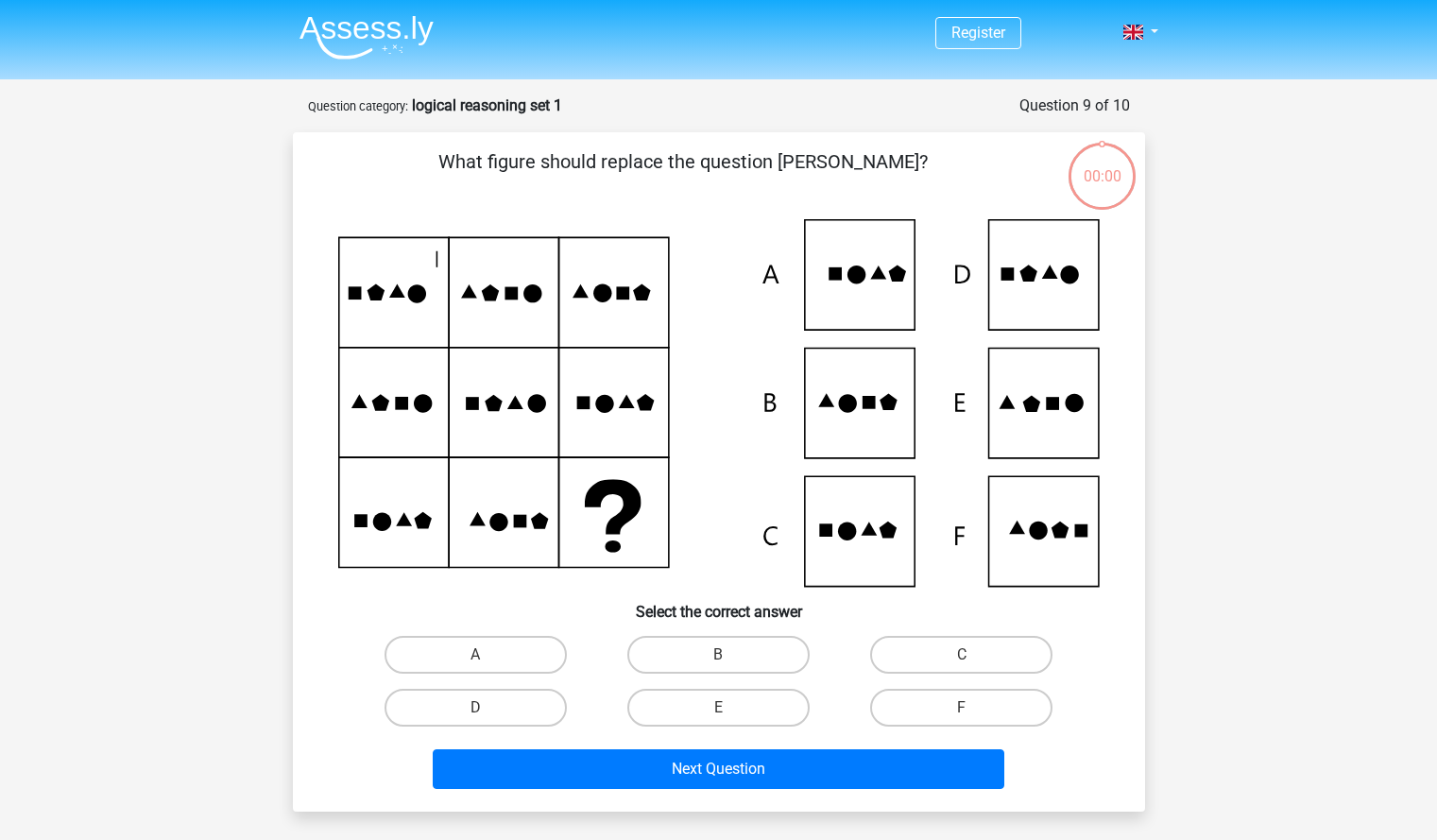
scroll to position [94, 0]
